Goal: Transaction & Acquisition: Purchase product/service

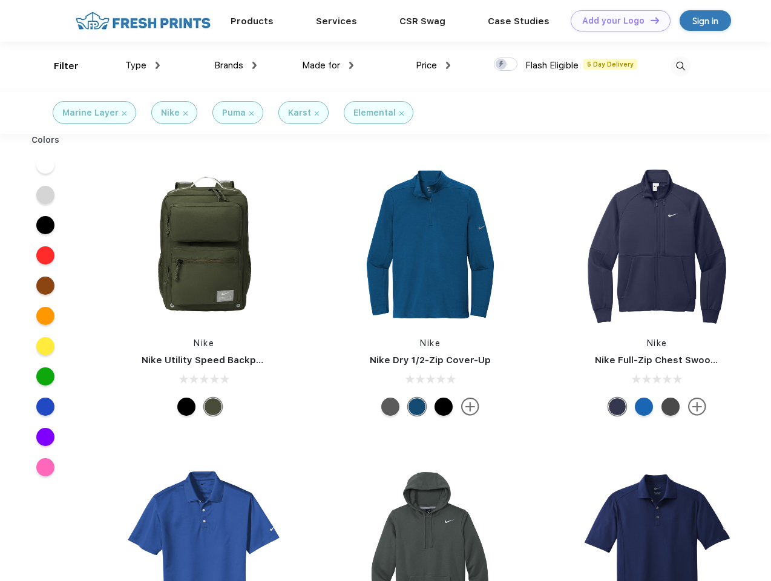
click at [616, 21] on link "Add your Logo Design Tool" at bounding box center [621, 20] width 100 height 21
click at [0, 0] on div "Design Tool" at bounding box center [0, 0] width 0 height 0
click at [650, 20] on link "Add your Logo Design Tool" at bounding box center [621, 20] width 100 height 21
click at [58, 66] on div "Filter" at bounding box center [66, 66] width 25 height 14
click at [143, 65] on span "Type" at bounding box center [135, 65] width 21 height 11
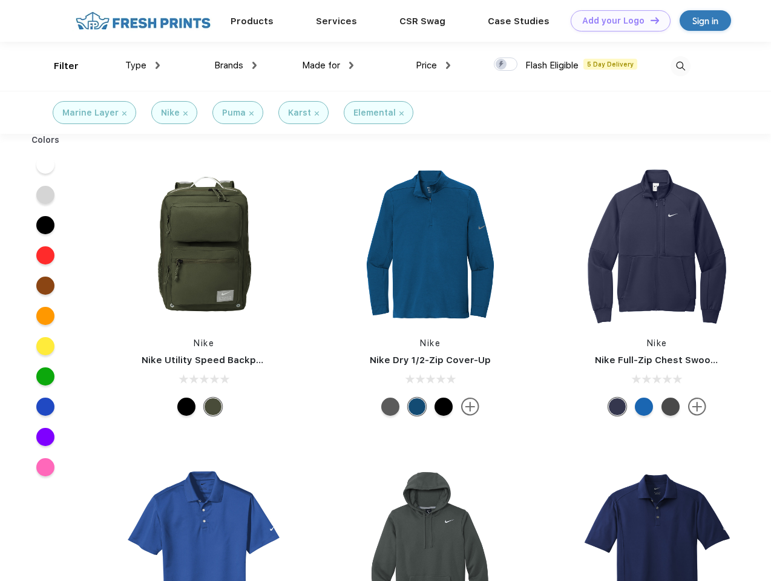
click at [236, 65] on span "Brands" at bounding box center [228, 65] width 29 height 11
click at [328, 65] on span "Made for" at bounding box center [321, 65] width 38 height 11
click at [433, 65] on span "Price" at bounding box center [426, 65] width 21 height 11
click at [506, 65] on div at bounding box center [506, 64] width 24 height 13
click at [502, 65] on input "checkbox" at bounding box center [498, 61] width 8 height 8
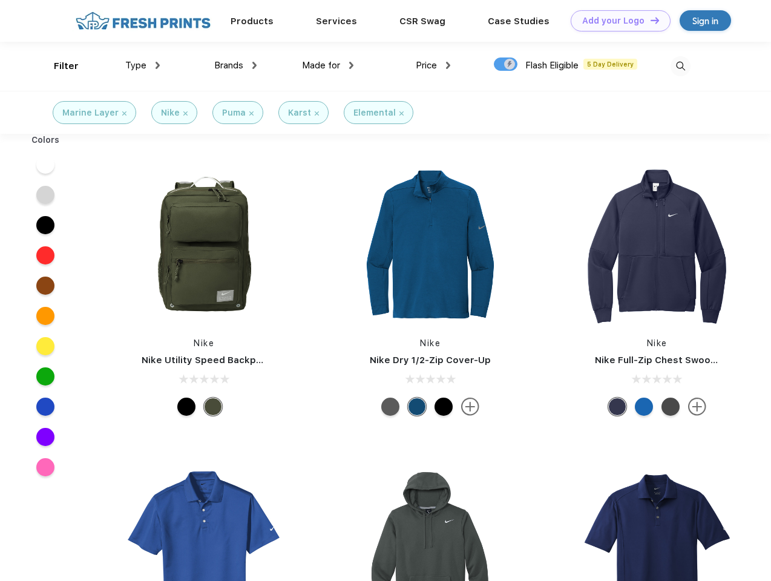
click at [680, 66] on img at bounding box center [681, 66] width 20 height 20
